Goal: Navigation & Orientation: Find specific page/section

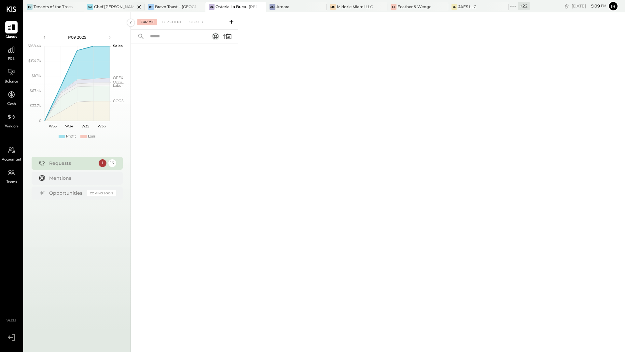
click at [110, 6] on div "Chef [PERSON_NAME]'s Vineyard Restaurant" at bounding box center [114, 7] width 41 height 6
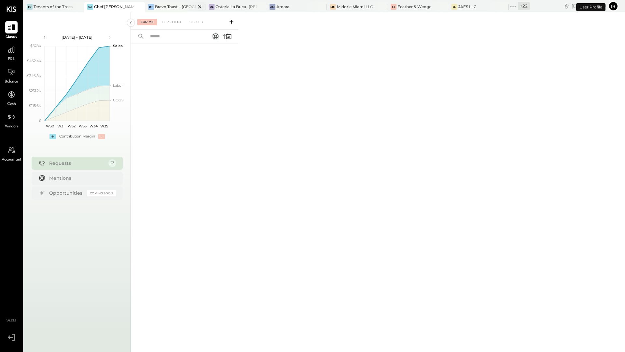
click at [173, 7] on div "Bravo Toast – [GEOGRAPHIC_DATA]" at bounding box center [175, 7] width 41 height 6
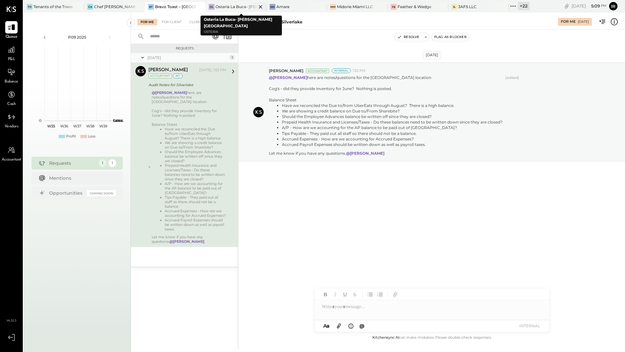
click at [234, 7] on div "Osteria La Buca- [PERSON_NAME][GEOGRAPHIC_DATA]" at bounding box center [235, 7] width 41 height 6
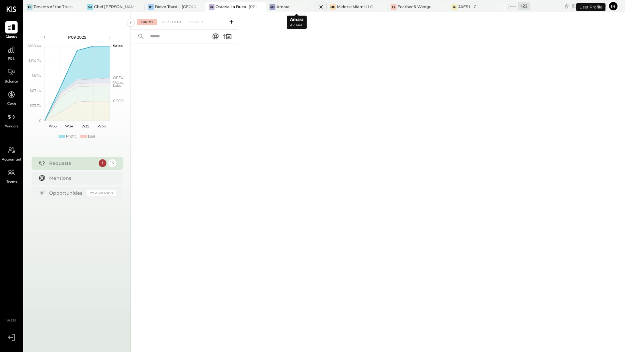
click at [284, 8] on div "Amara" at bounding box center [282, 7] width 13 height 6
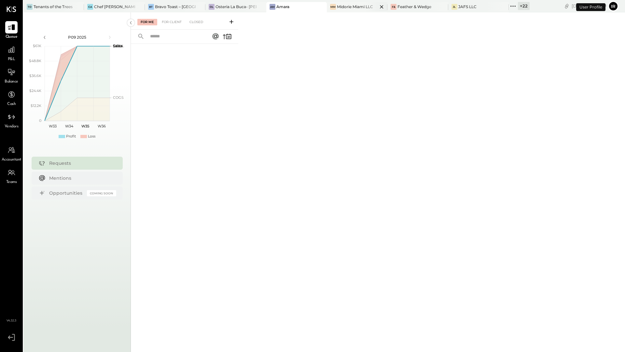
click at [339, 5] on div "Midorie Miami LLC" at bounding box center [355, 7] width 36 height 6
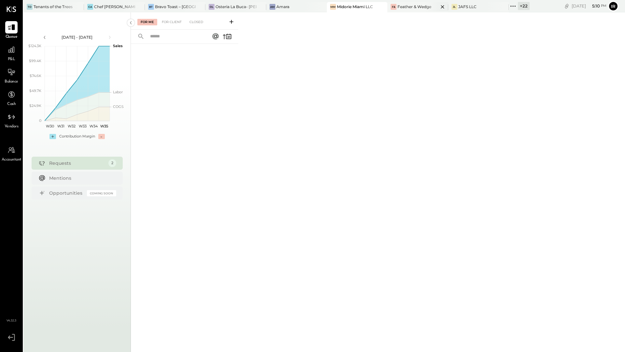
click at [411, 7] on div "Feather & Wedge" at bounding box center [414, 7] width 34 height 6
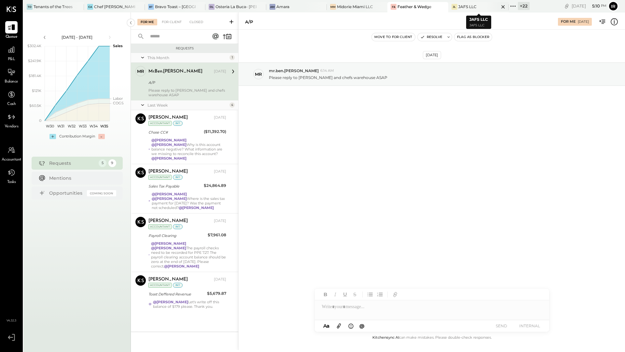
click at [462, 7] on div "JAFS LLC" at bounding box center [467, 7] width 18 height 6
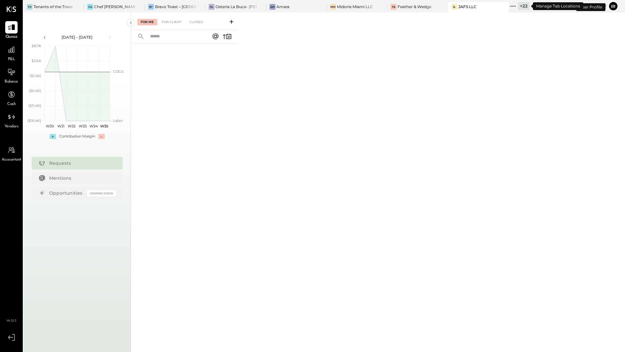
click at [513, 7] on icon at bounding box center [513, 6] width 8 height 8
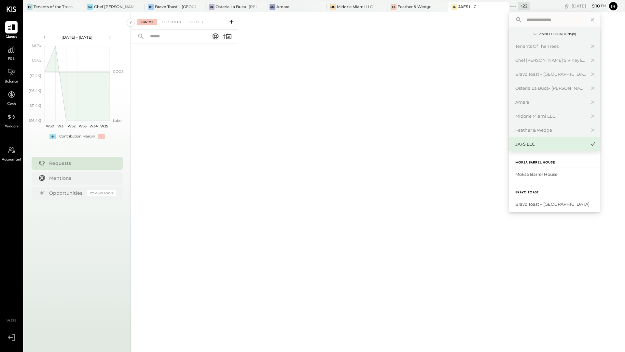
click at [362, 114] on div "For Me For Client Closed" at bounding box center [378, 181] width 494 height 338
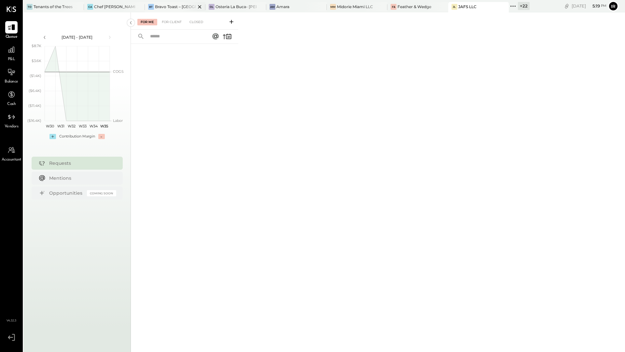
click at [172, 9] on div "Bravo Toast – [GEOGRAPHIC_DATA]" at bounding box center [175, 7] width 41 height 6
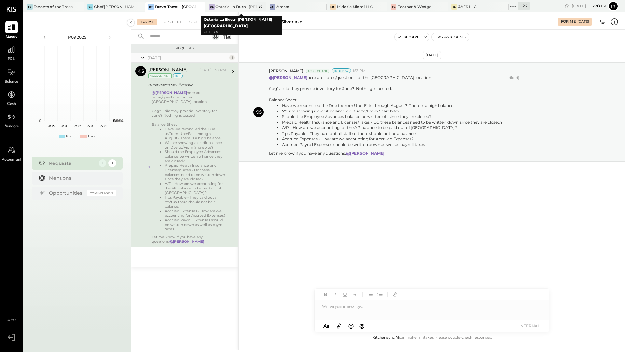
click at [217, 4] on div "Osteria La Buca- [PERSON_NAME][GEOGRAPHIC_DATA]" at bounding box center [235, 7] width 41 height 6
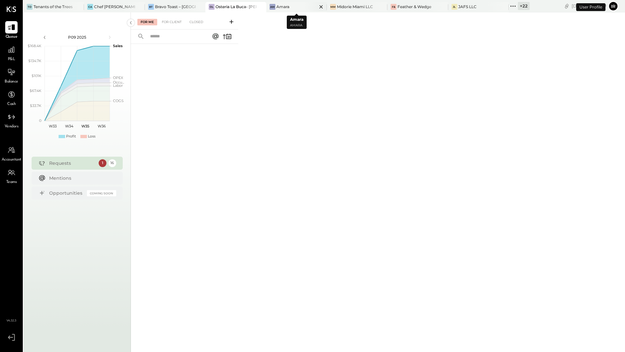
click at [290, 6] on div "Am Amara" at bounding box center [291, 7] width 51 height 6
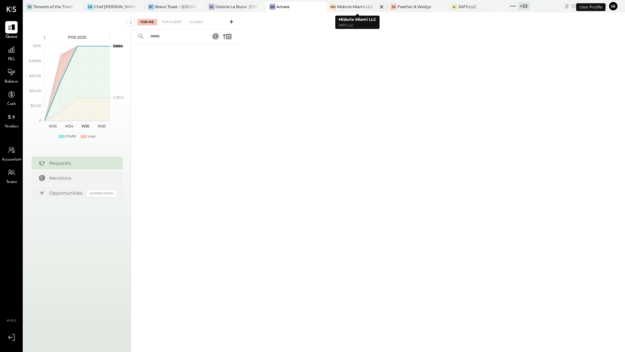
click at [338, 7] on div "Midorie Miami LLC" at bounding box center [355, 7] width 36 height 6
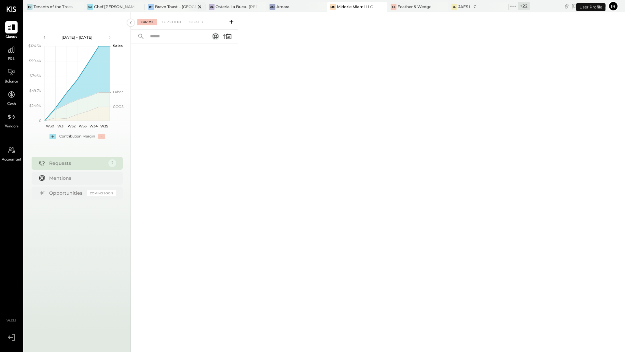
click at [175, 6] on div "Bravo Toast – [GEOGRAPHIC_DATA]" at bounding box center [175, 7] width 41 height 6
